Goal: Task Accomplishment & Management: Use online tool/utility

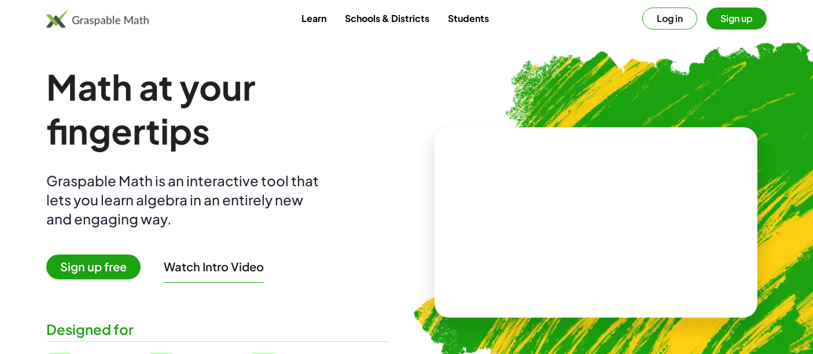
click at [661, 24] on button "Log in" at bounding box center [670, 19] width 55 height 22
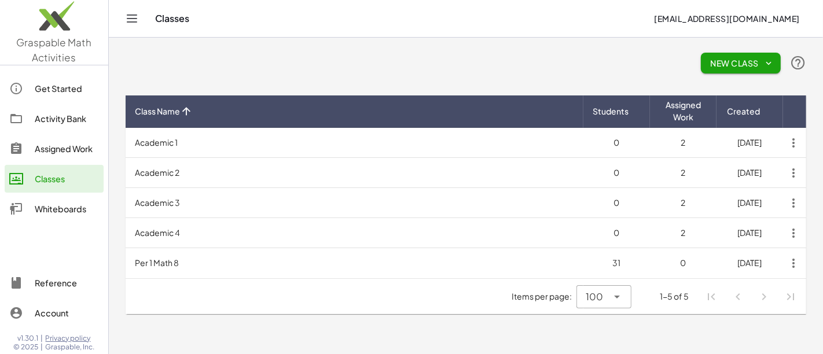
click at [65, 118] on div "Activity Bank" at bounding box center [67, 119] width 64 height 14
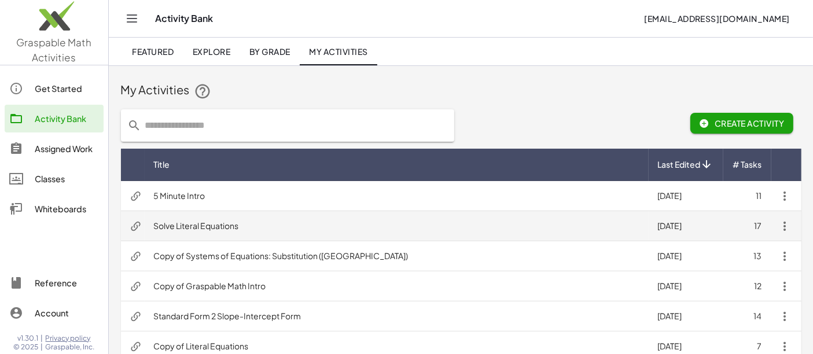
click at [205, 217] on td "Solve Literal Equations" at bounding box center [397, 226] width 504 height 30
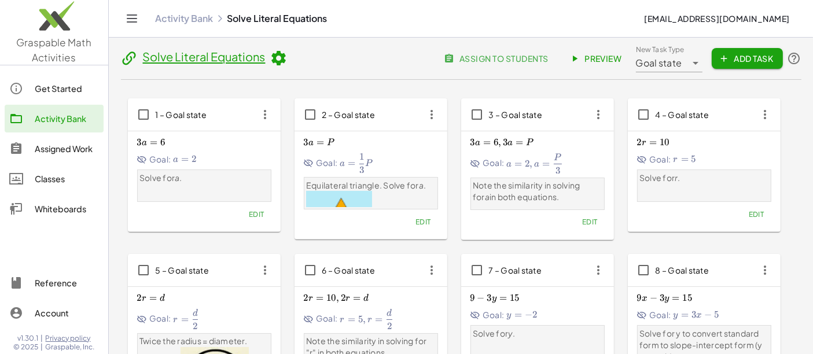
click at [466, 60] on span "assign to students" at bounding box center [497, 58] width 102 height 10
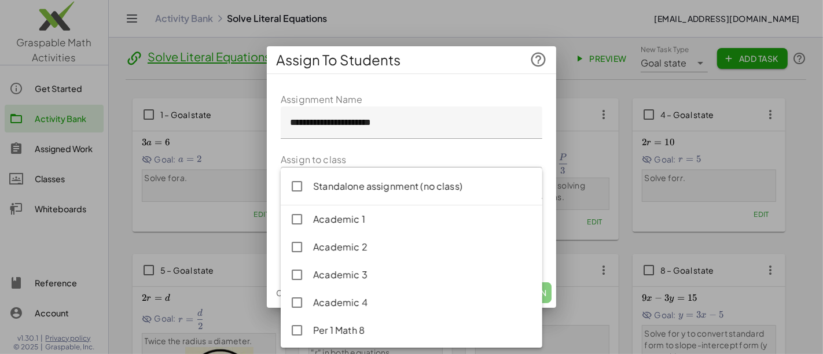
click at [411, 189] on div at bounding box center [400, 183] width 239 height 32
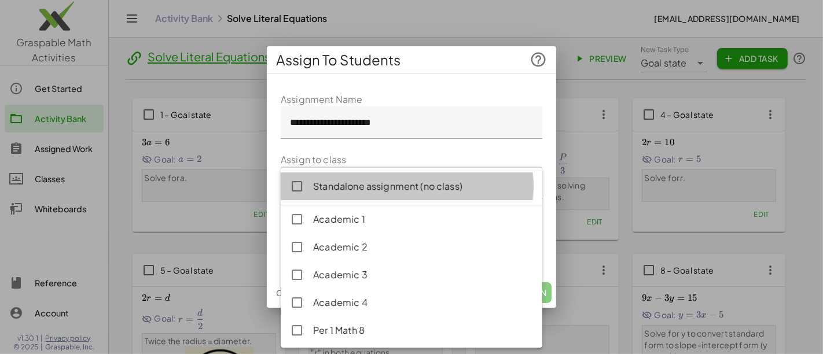
click at [394, 184] on div "Standalone assignment (no class)" at bounding box center [423, 186] width 220 height 14
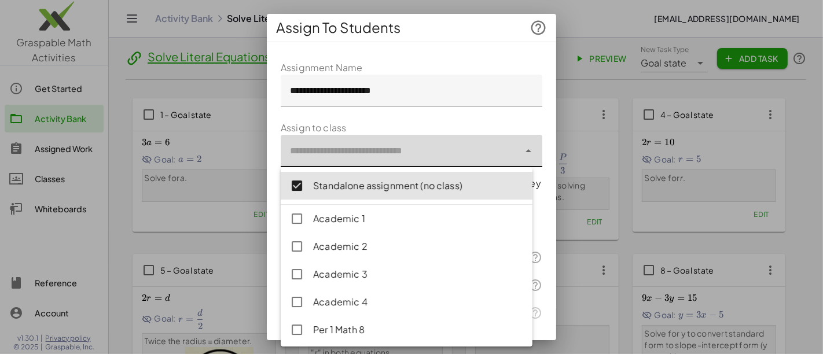
click at [471, 114] on form "**********" at bounding box center [412, 194] width 262 height 266
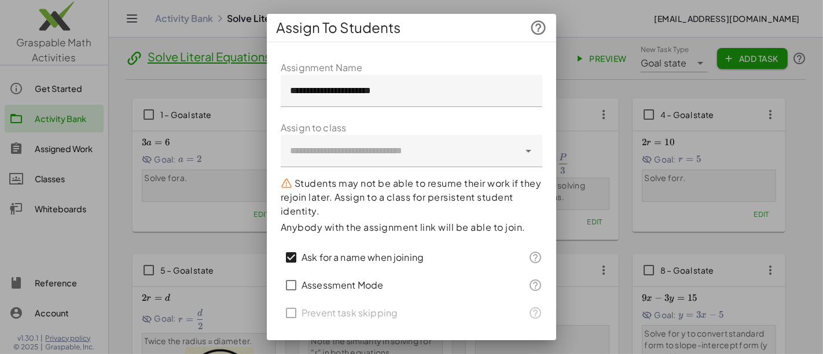
click at [437, 260] on div "Ask for a name when joining" at bounding box center [398, 258] width 234 height 28
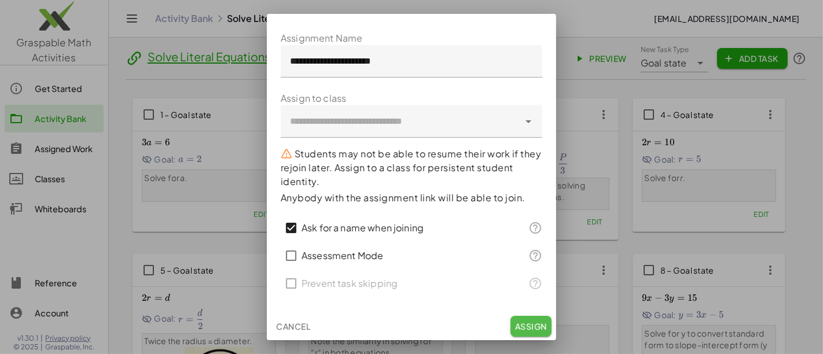
click at [515, 325] on span "Assign" at bounding box center [531, 326] width 32 height 10
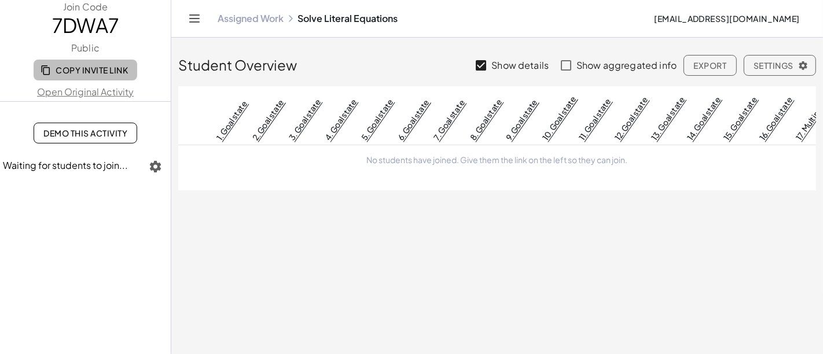
click at [102, 65] on span "Copy Invite Link" at bounding box center [85, 70] width 85 height 10
